Goal: Task Accomplishment & Management: Manage account settings

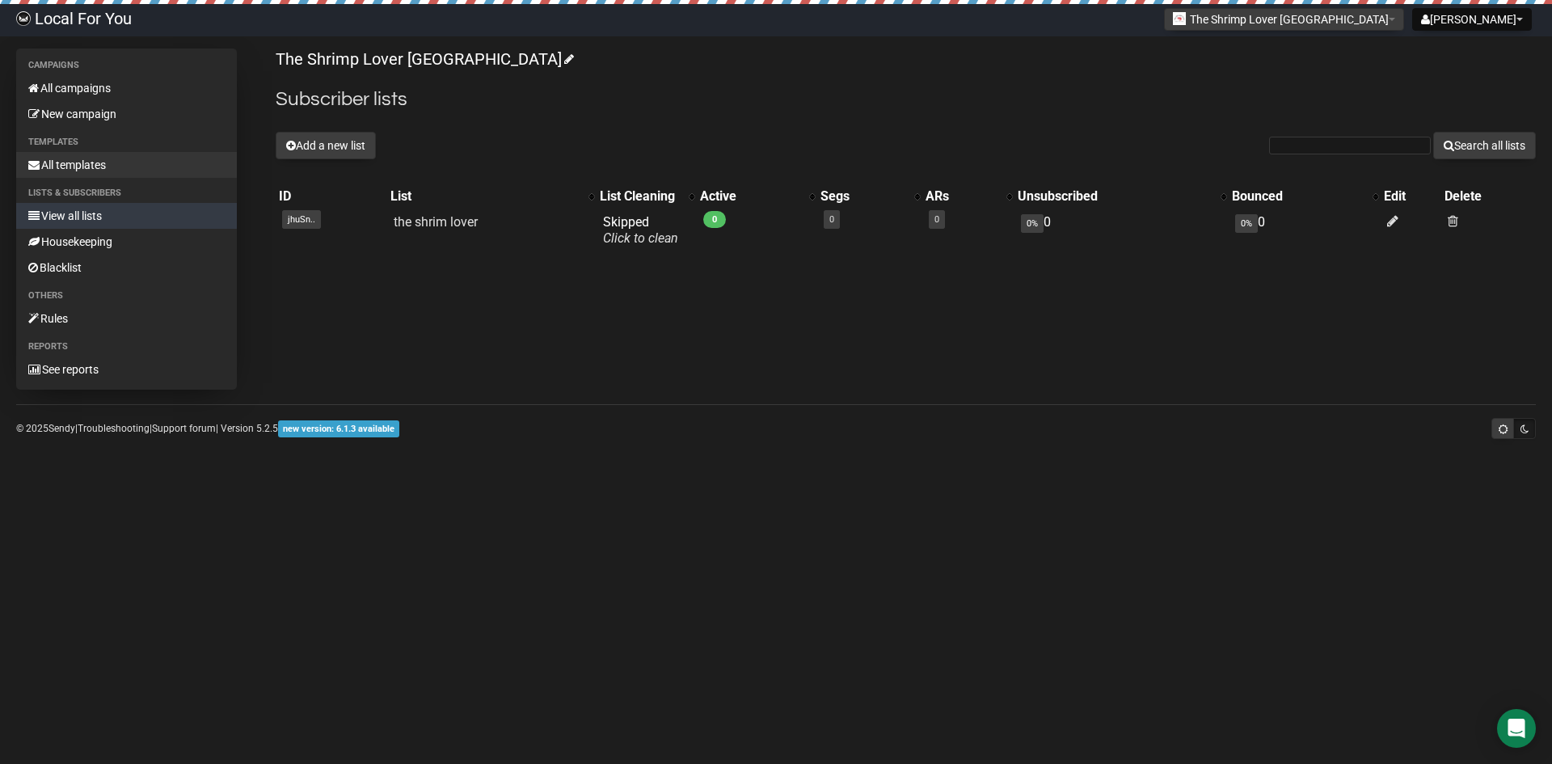
click at [108, 166] on link "All templates" at bounding box center [126, 165] width 221 height 26
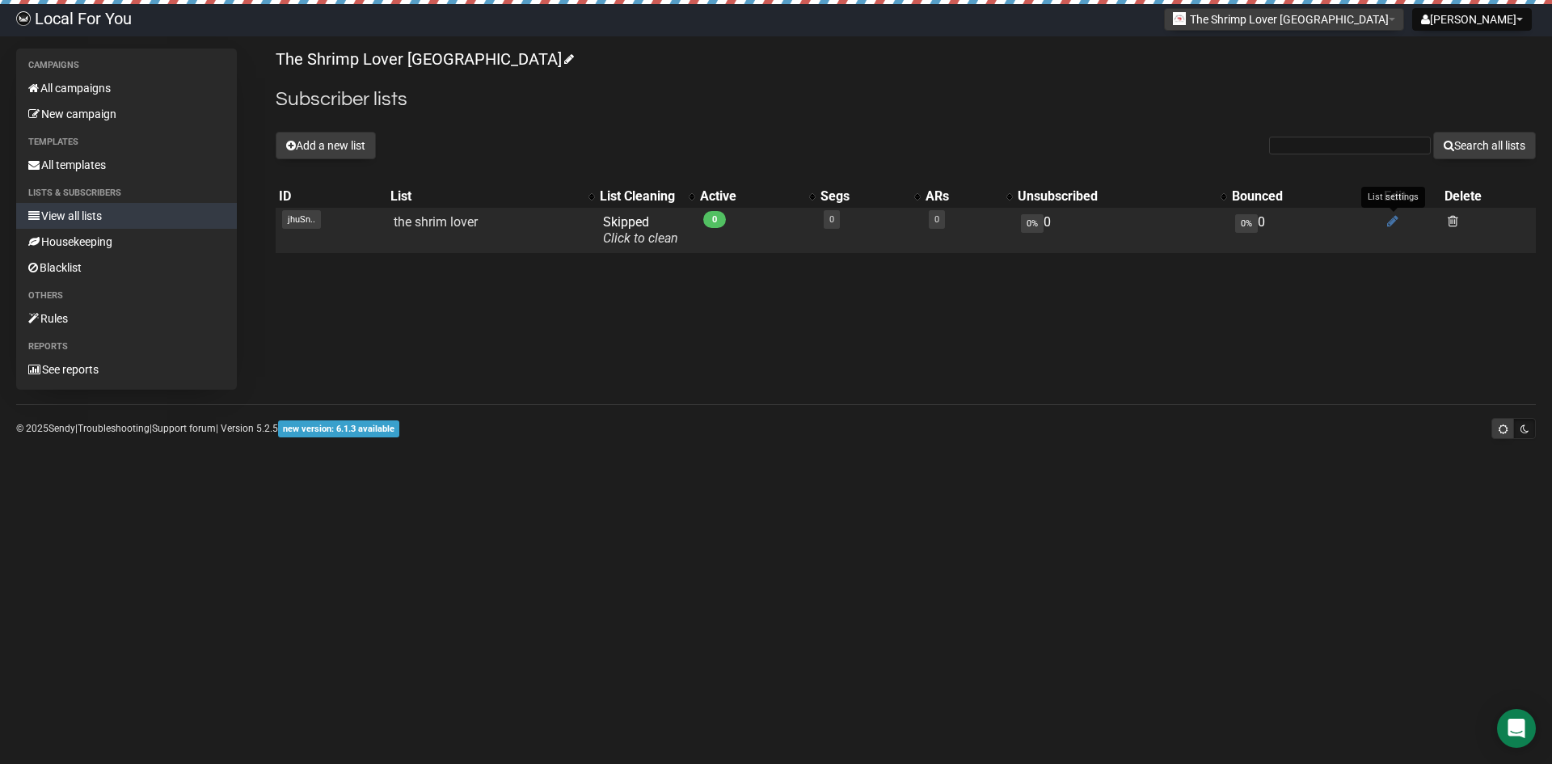
click at [1389, 217] on icon at bounding box center [1392, 221] width 11 height 14
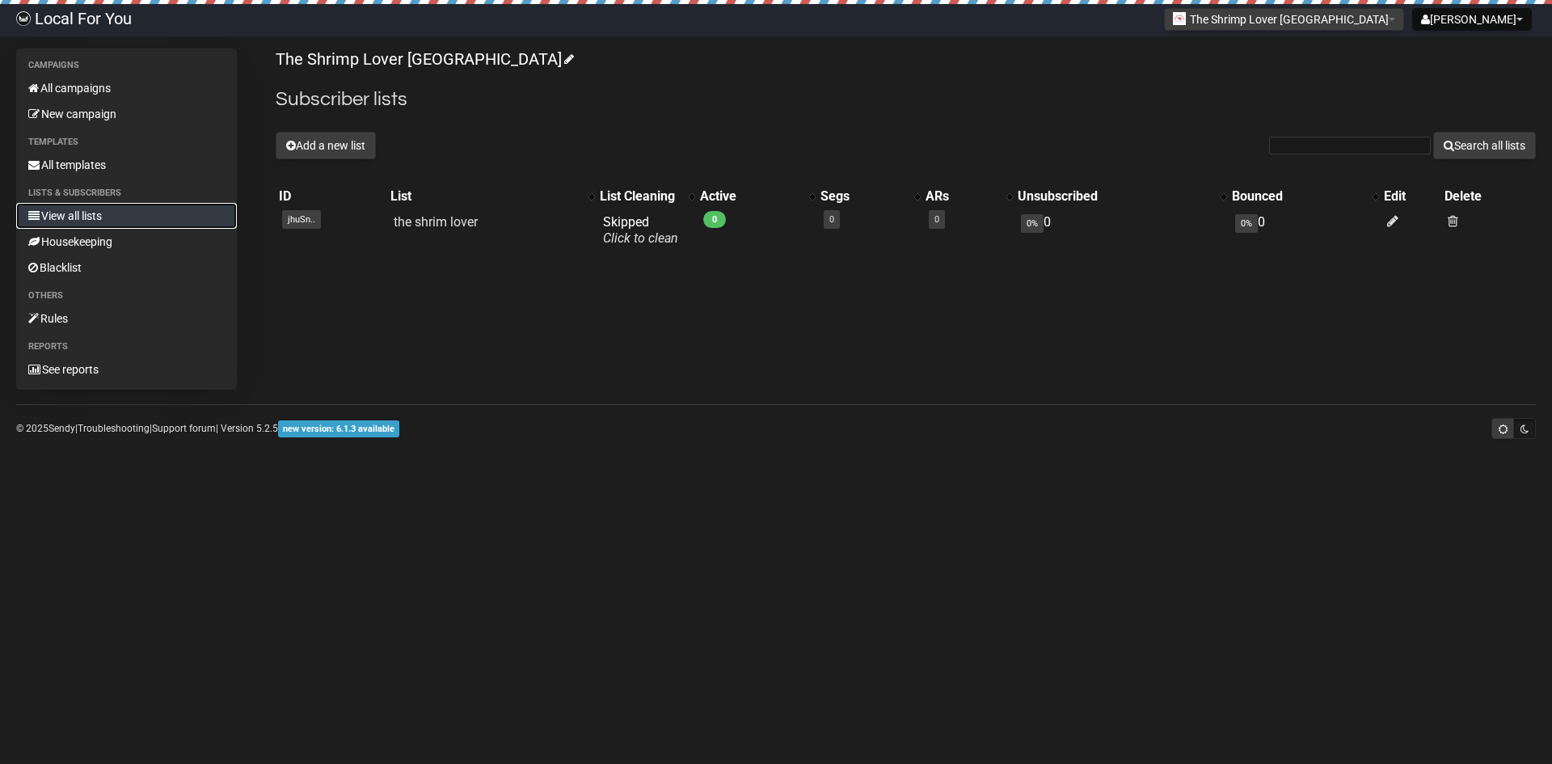
click at [107, 219] on link "View all lists" at bounding box center [126, 216] width 221 height 26
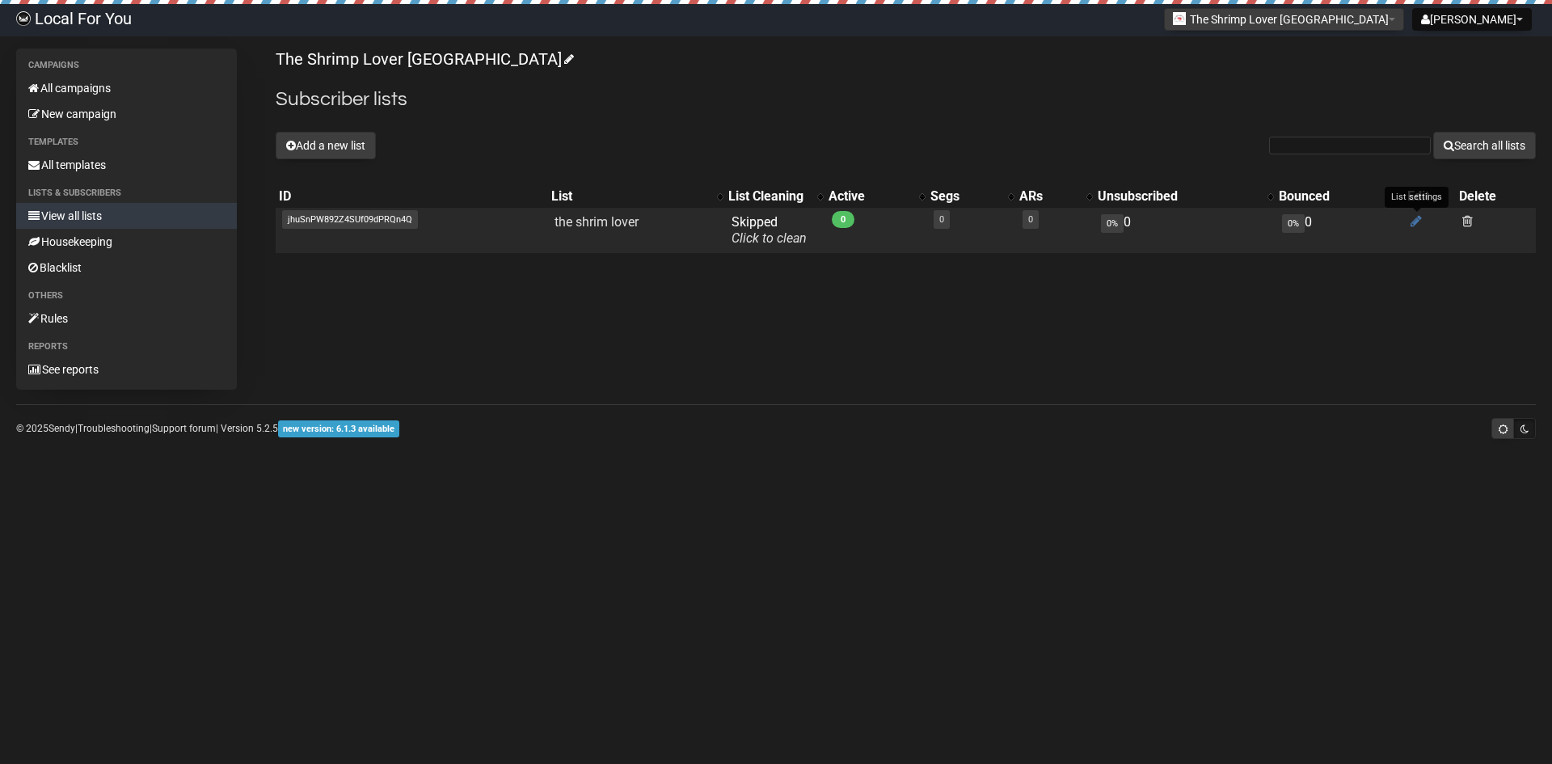
click at [1412, 217] on icon at bounding box center [1415, 221] width 11 height 14
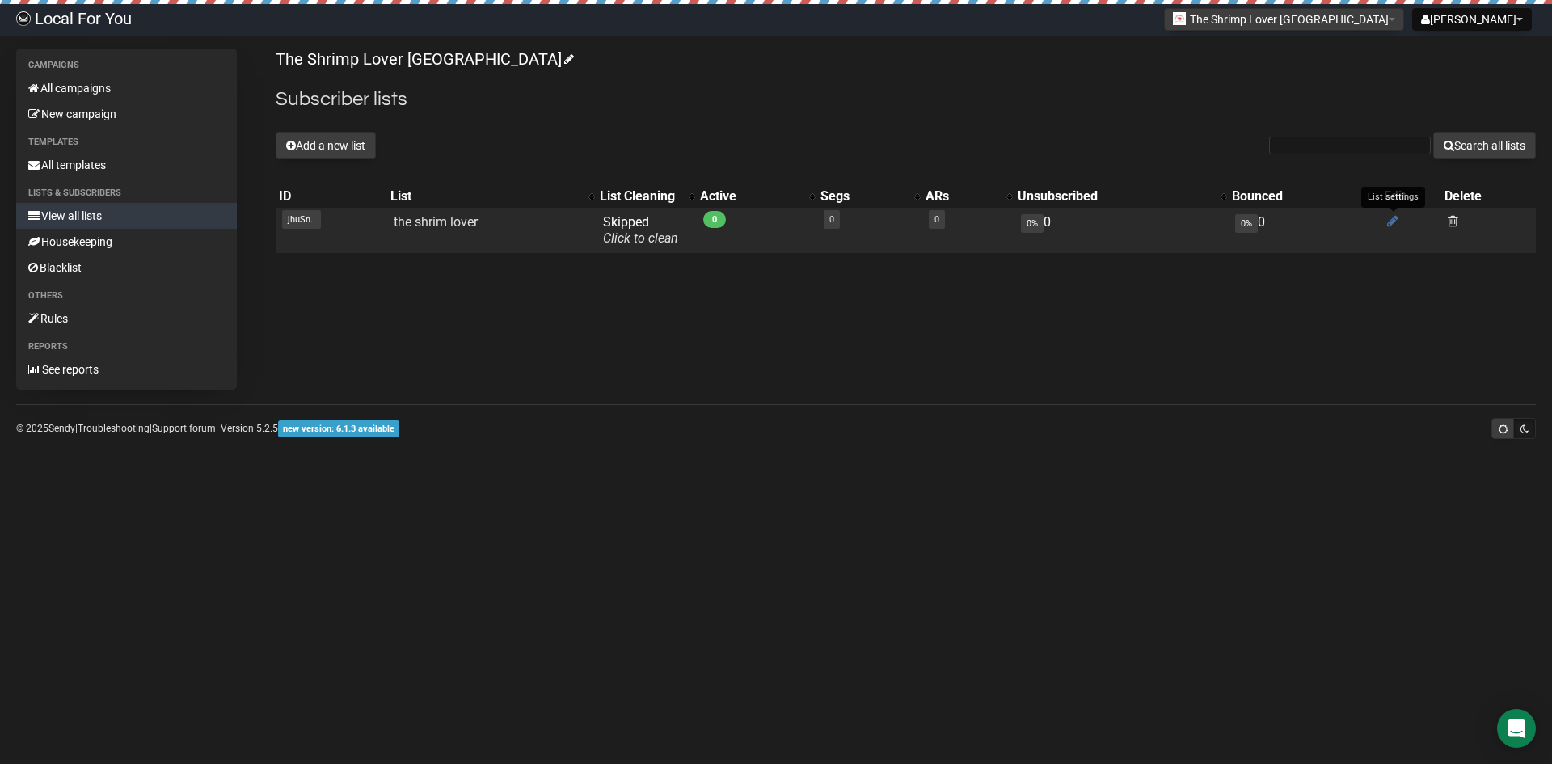
click at [1389, 221] on icon at bounding box center [1392, 221] width 11 height 14
click at [1388, 222] on icon at bounding box center [1392, 221] width 11 height 14
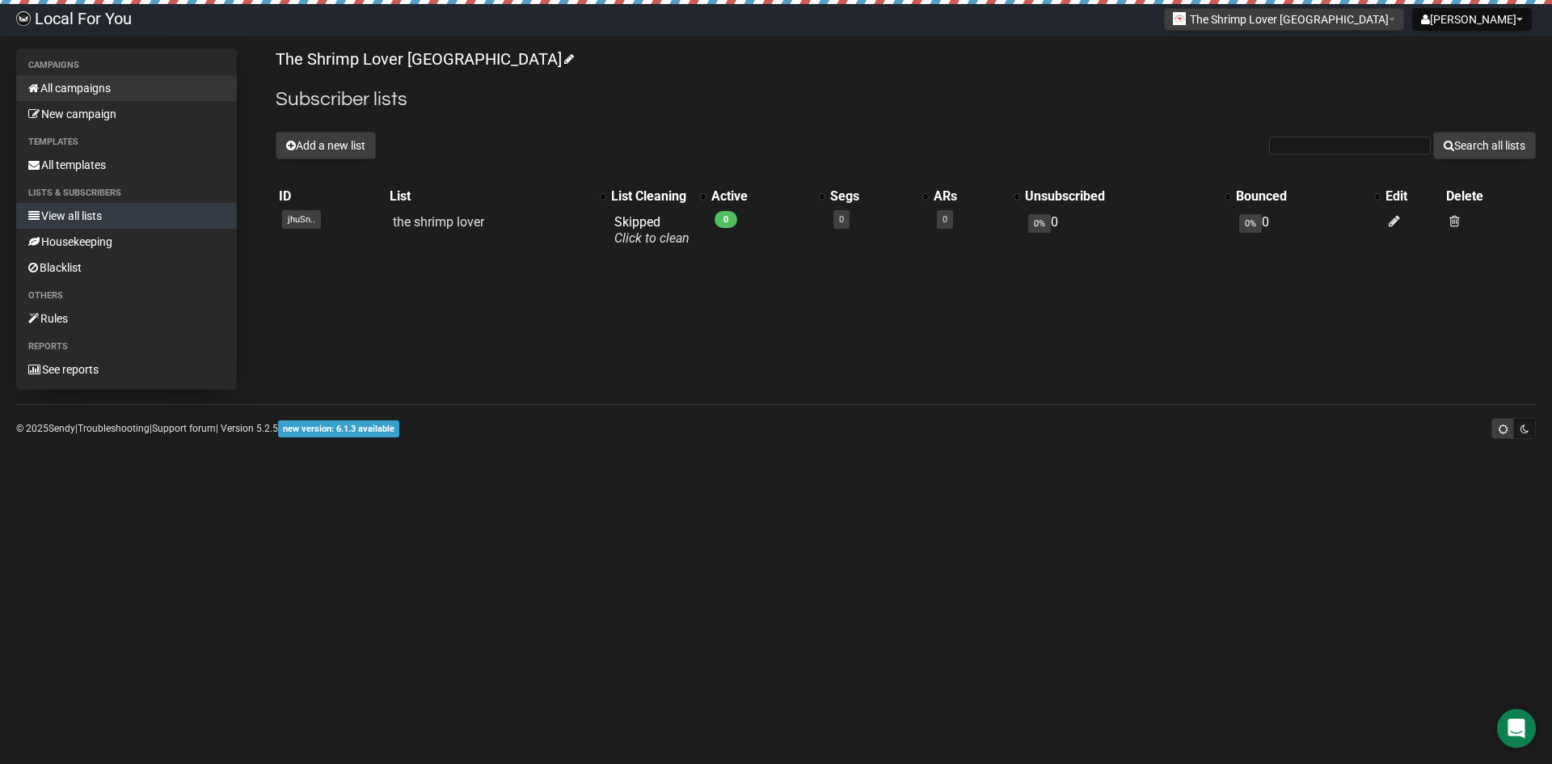
click at [76, 90] on link "All campaigns" at bounding box center [126, 88] width 221 height 26
